Goal: Information Seeking & Learning: Find specific fact

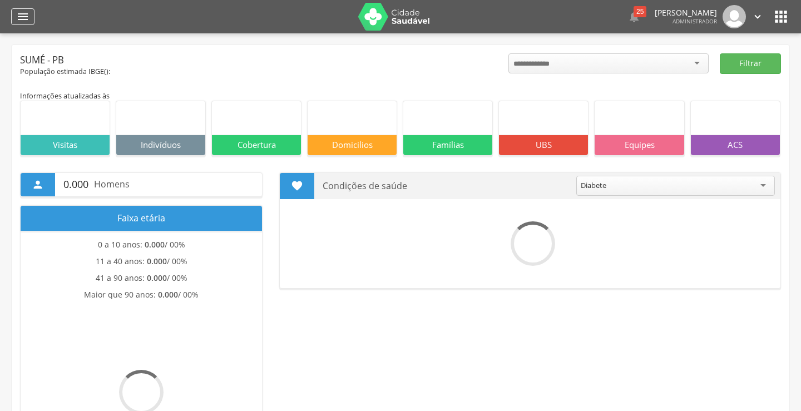
click at [24, 14] on icon "" at bounding box center [22, 16] width 13 height 13
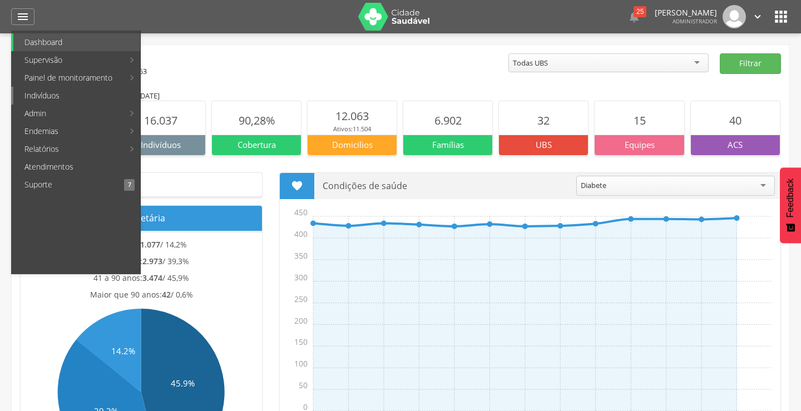
click at [56, 100] on link "Indivíduos" at bounding box center [76, 96] width 127 height 18
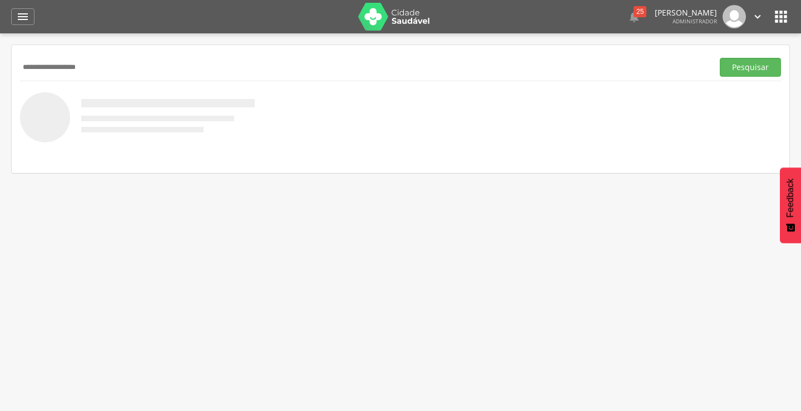
type input "**********"
click at [720, 58] on button "Pesquisar" at bounding box center [750, 67] width 61 height 19
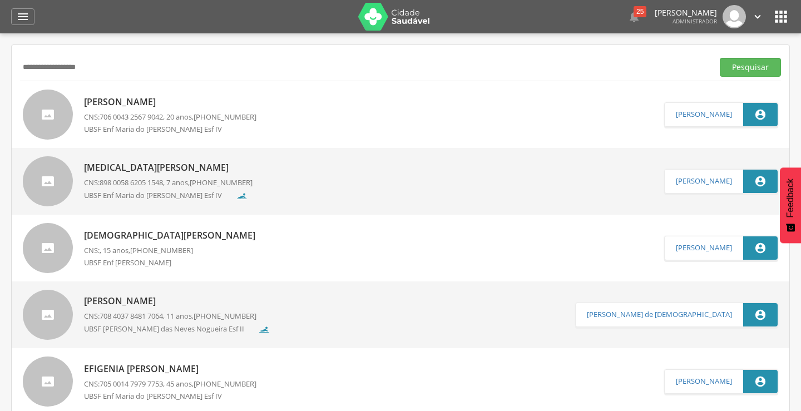
click at [134, 116] on span "706 0043 2567 9042" at bounding box center [131, 117] width 63 height 10
type input "**********"
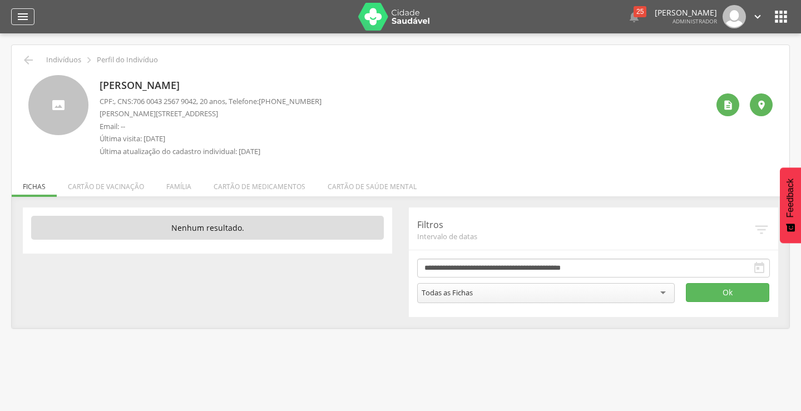
click at [18, 16] on icon "" at bounding box center [22, 16] width 13 height 13
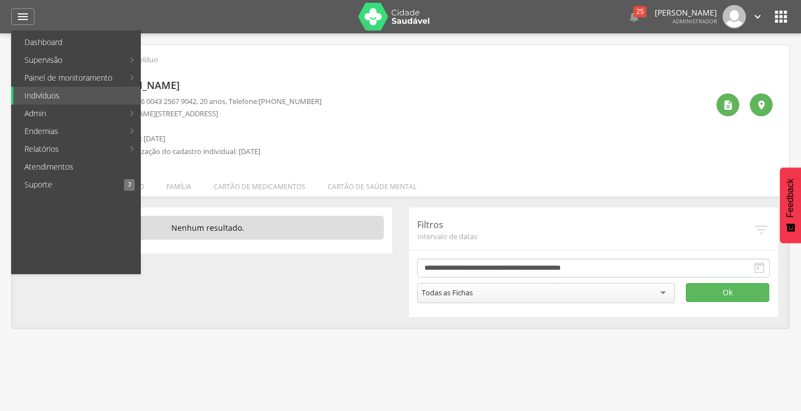
click at [786, 16] on icon "" at bounding box center [781, 17] width 18 height 18
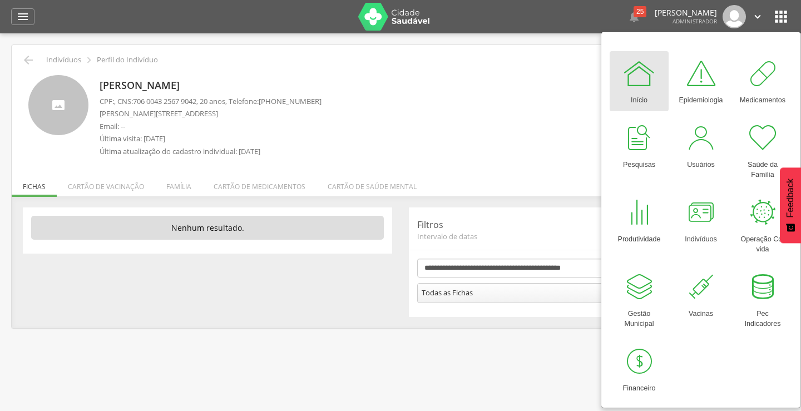
click at [495, 86] on div "Davi Barros Leopoldo CPF: , CNS: 706 0043 2567 9042 , 20 anos, Telefone: (83) 9…" at bounding box center [404, 118] width 608 height 87
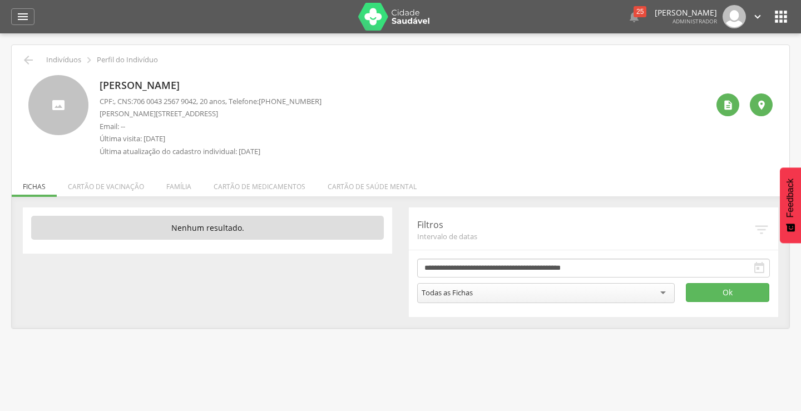
click at [403, 20] on img at bounding box center [394, 17] width 72 height 28
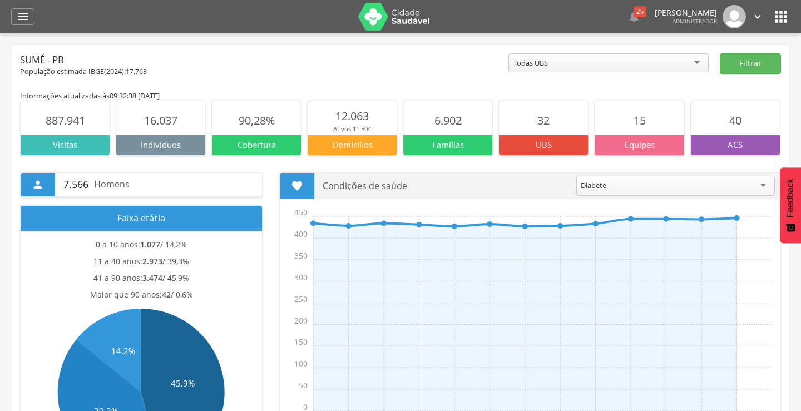
click at [772, 19] on icon "" at bounding box center [781, 17] width 18 height 18
